Goal: Find specific page/section: Find specific page/section

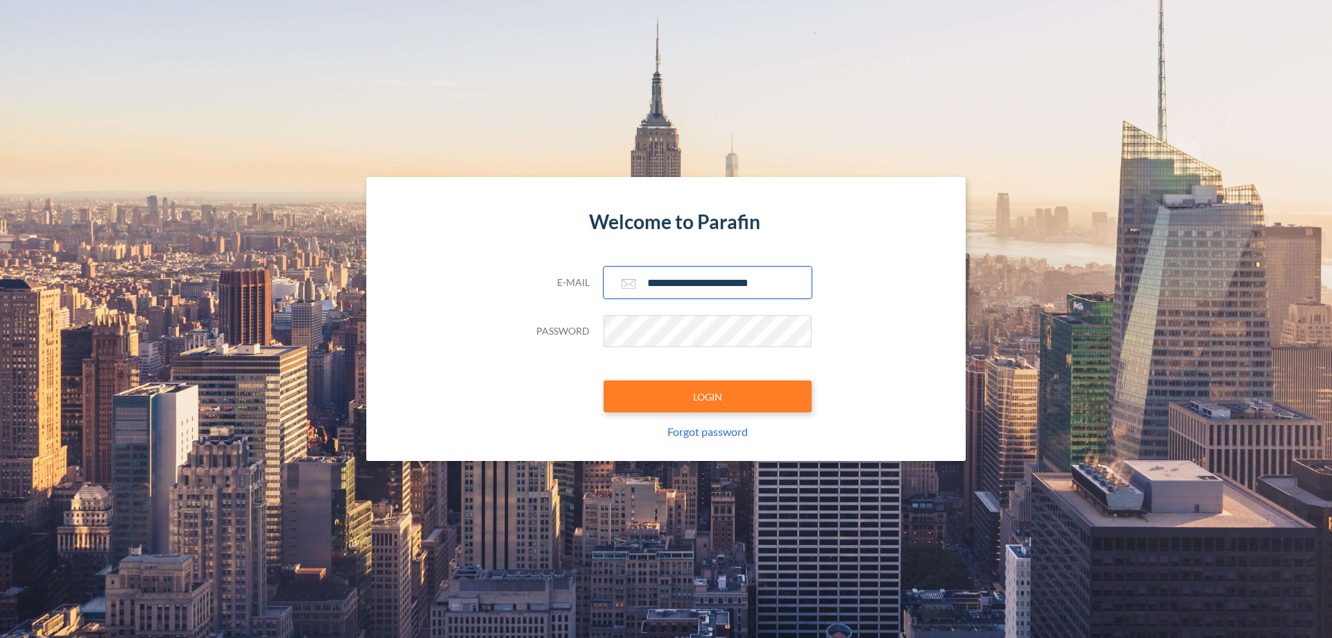
type input "**********"
click at [708, 396] on button "LOGIN" at bounding box center [708, 396] width 208 height 32
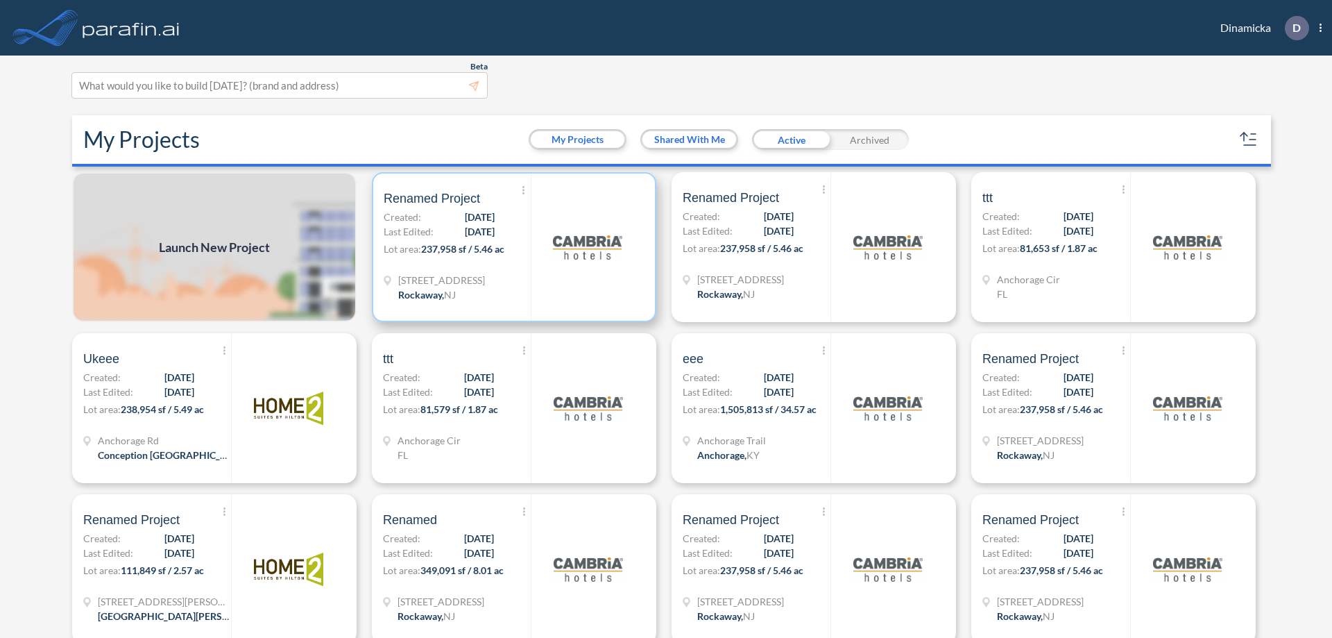
scroll to position [3, 0]
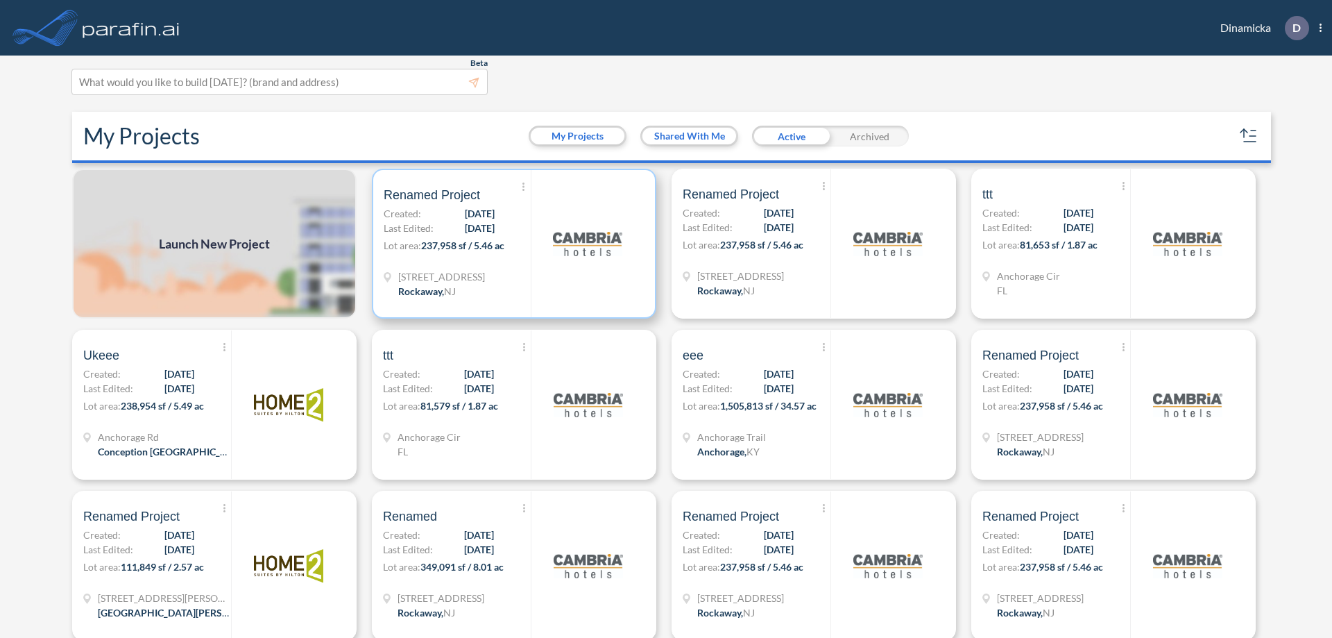
click at [511, 243] on p "Lot area: 237,958 sf / 5.46 ac" at bounding box center [457, 248] width 147 height 20
